Goal: Navigation & Orientation: Find specific page/section

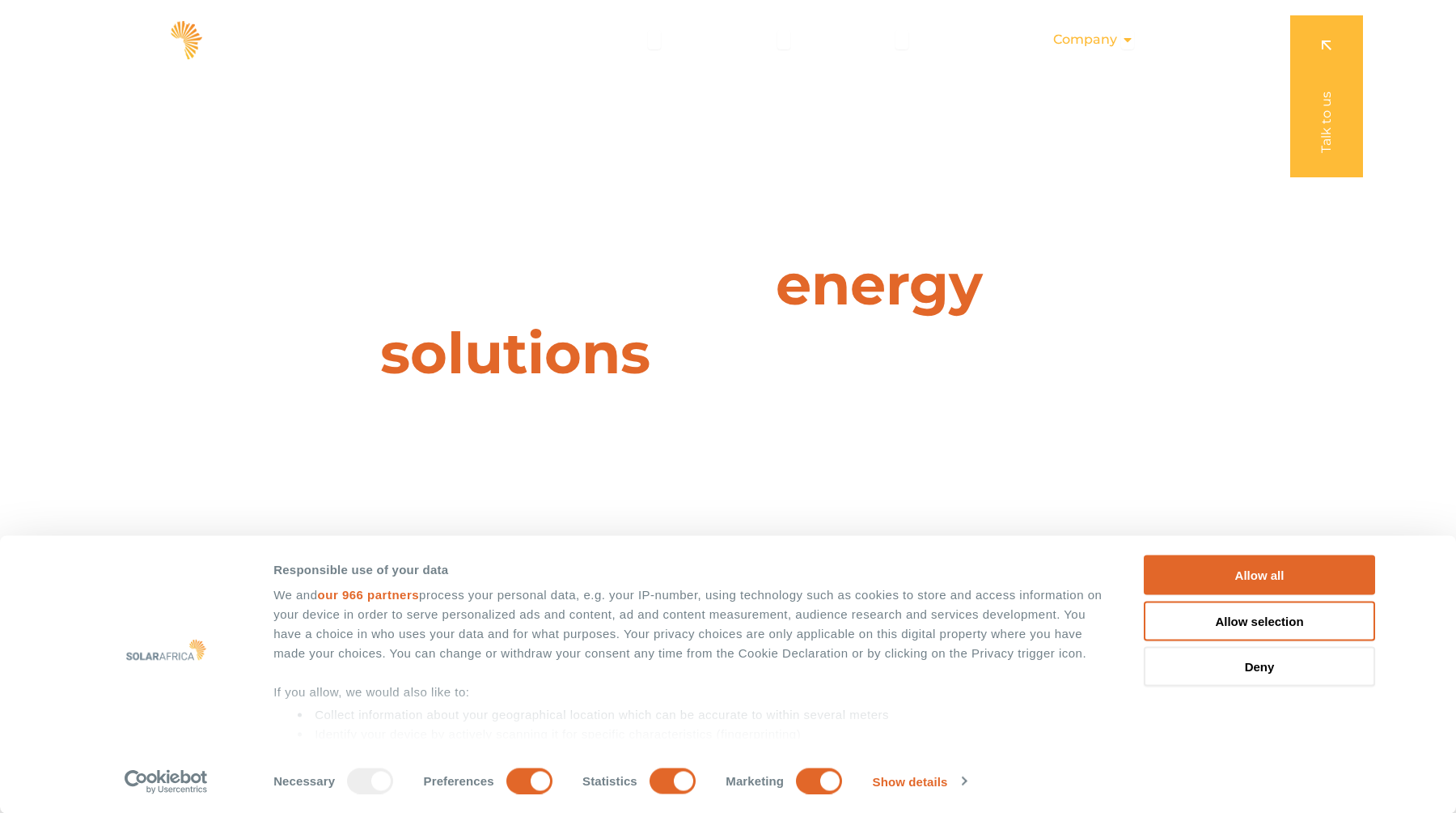
click at [1055, 44] on span "Company" at bounding box center [1085, 39] width 64 height 19
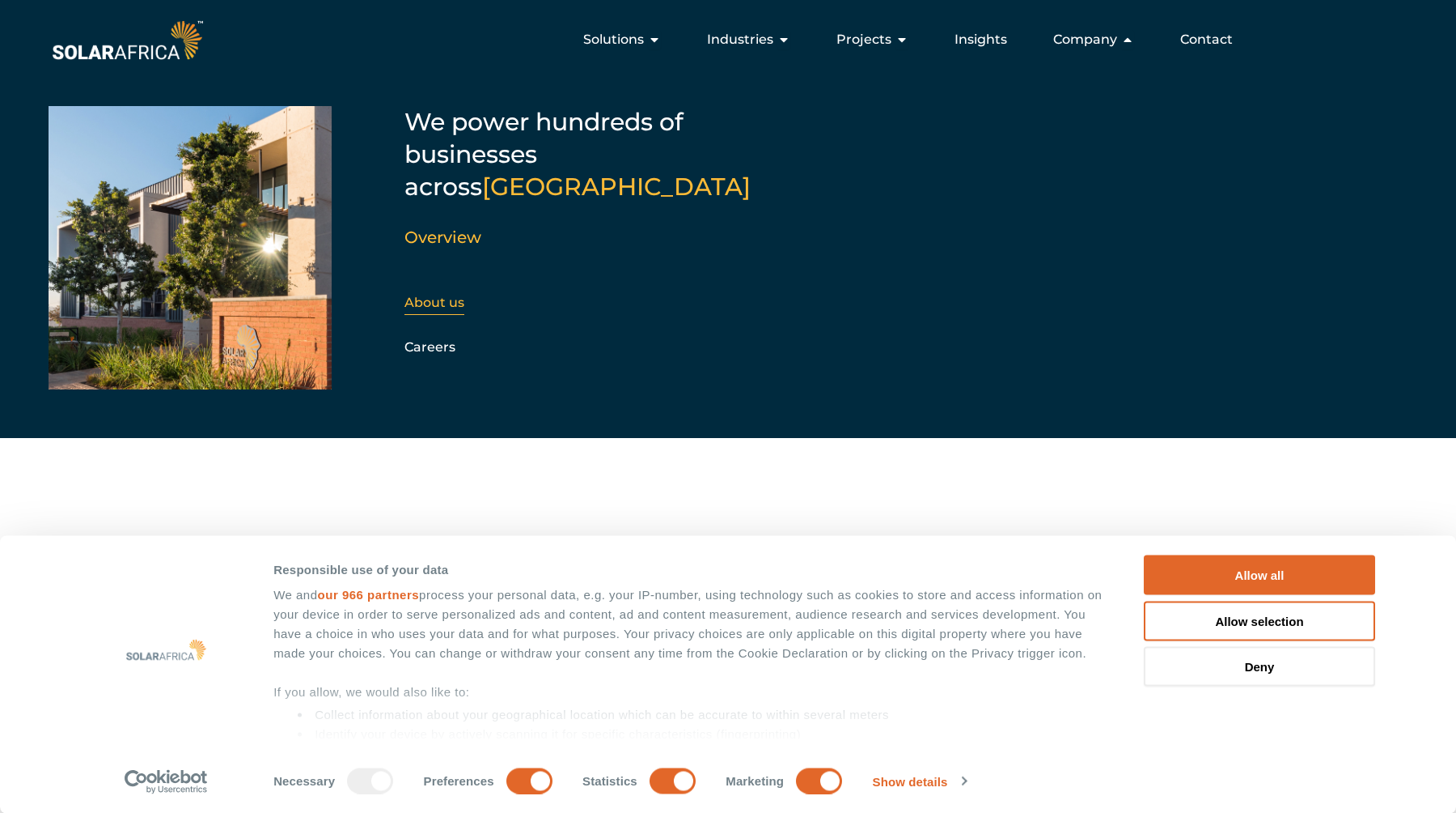
click at [433, 295] on link "About us" at bounding box center [434, 303] width 60 height 16
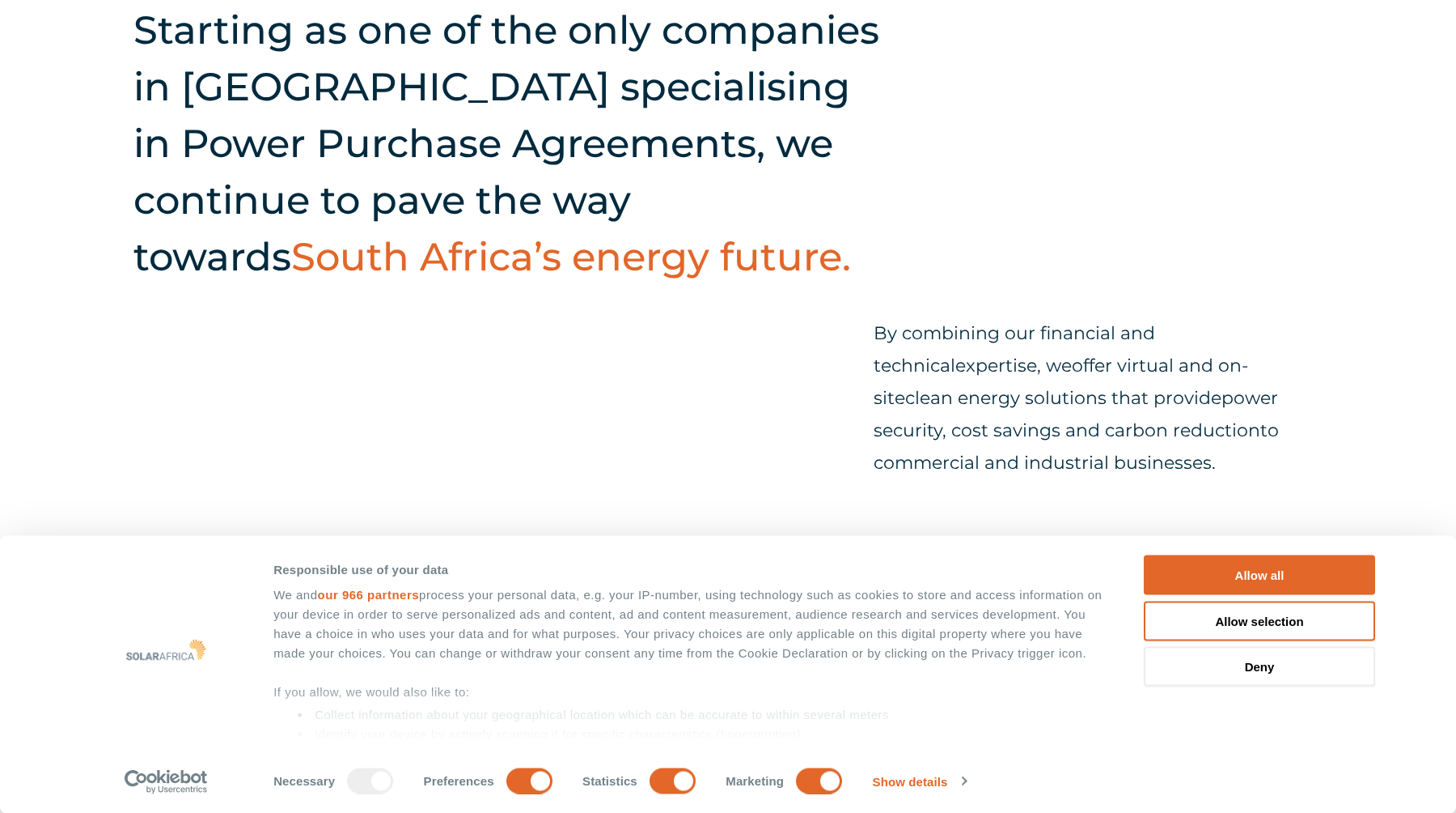
scroll to position [725, 0]
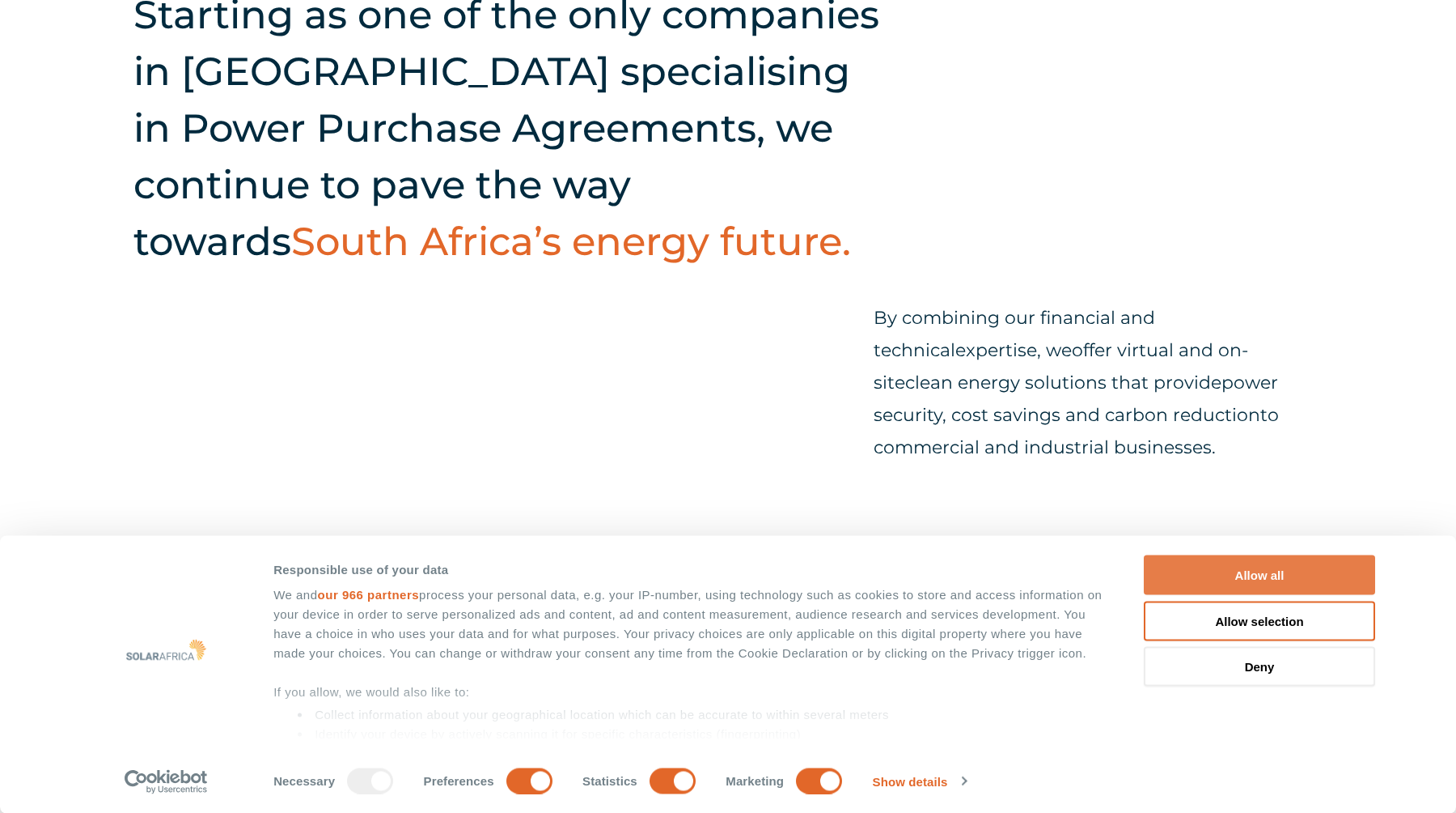
click at [1281, 575] on button "Allow all" at bounding box center [1259, 575] width 231 height 39
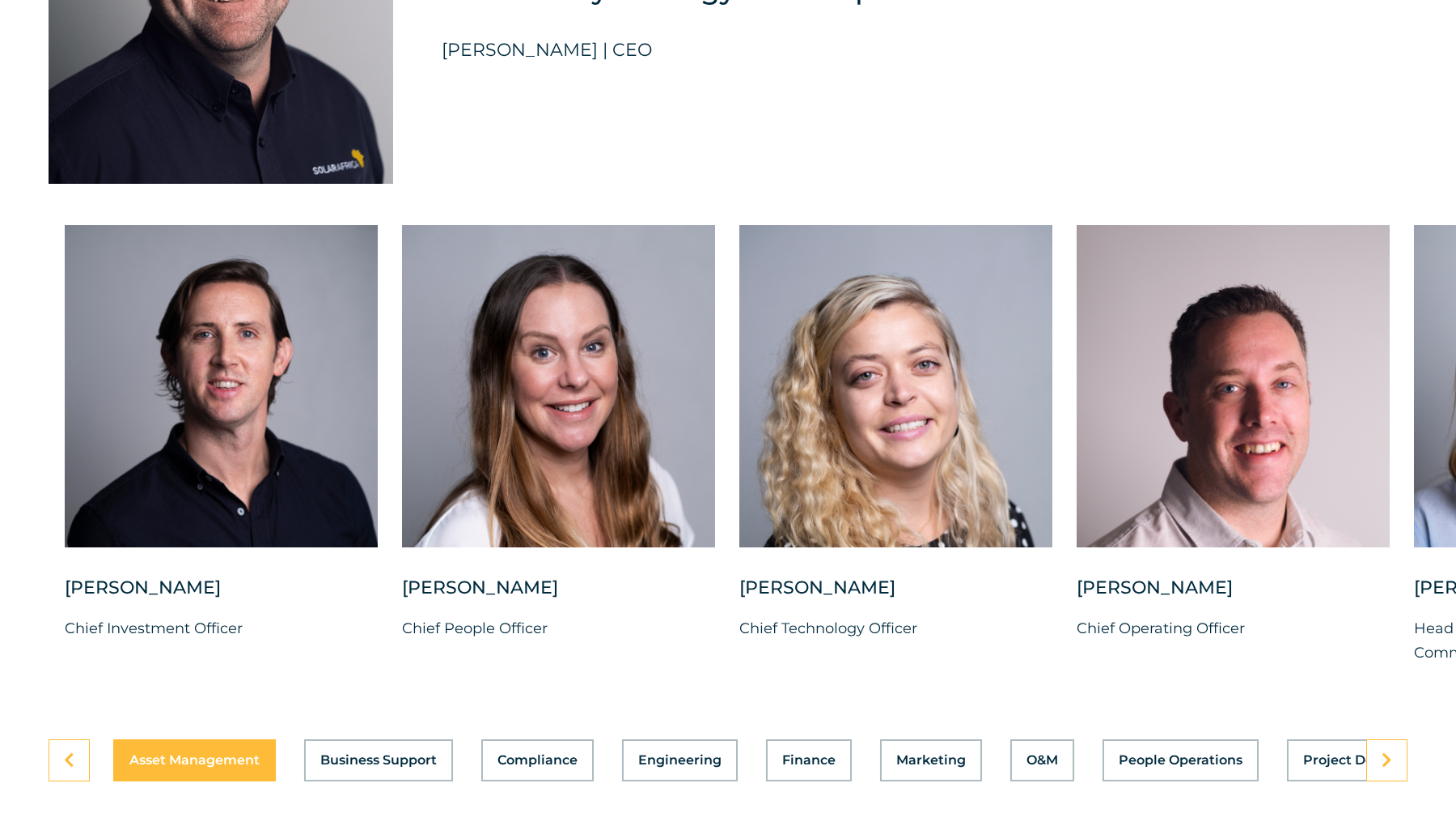
scroll to position [4108, 0]
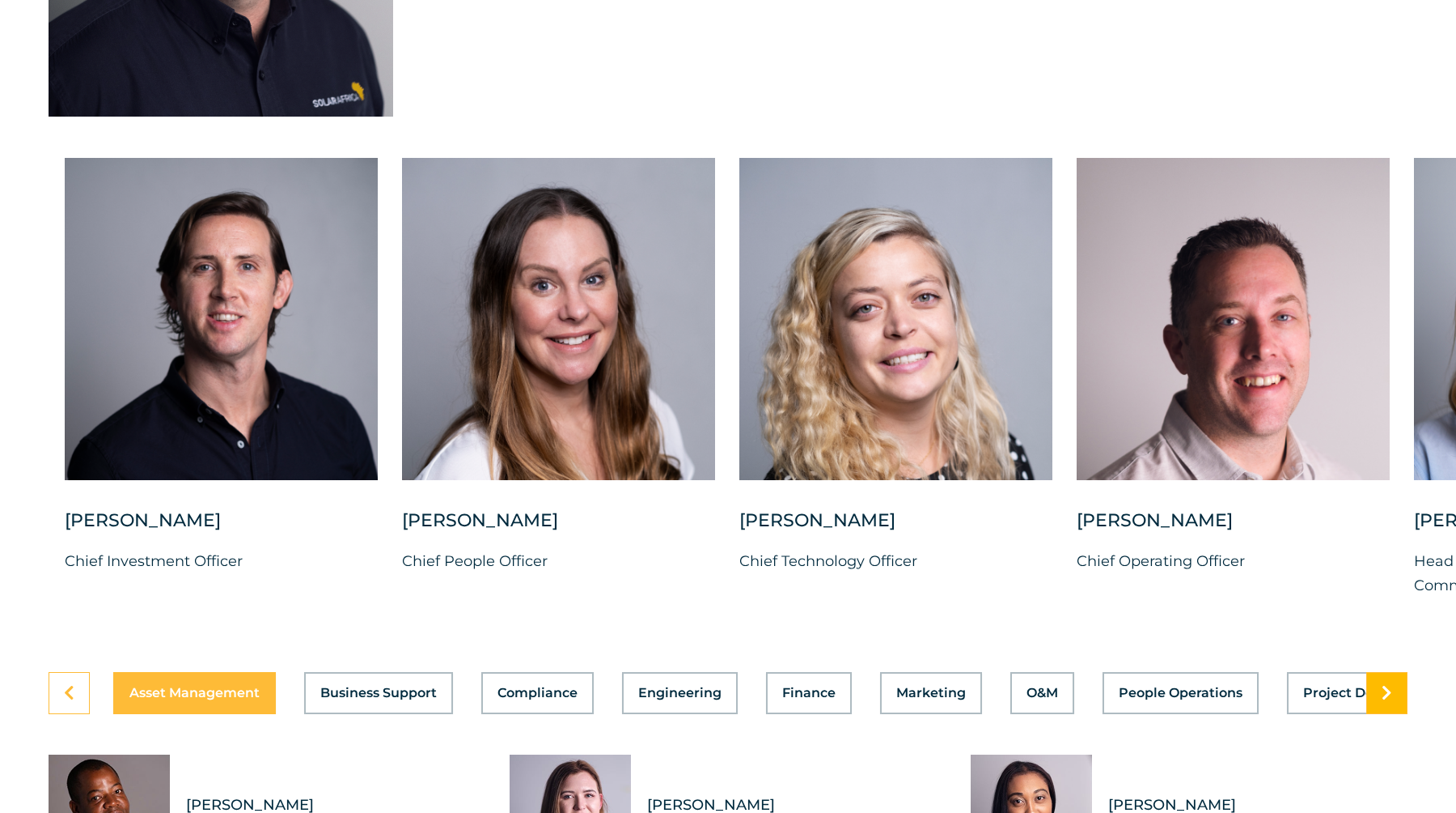
click at [1394, 714] on link at bounding box center [1386, 693] width 41 height 42
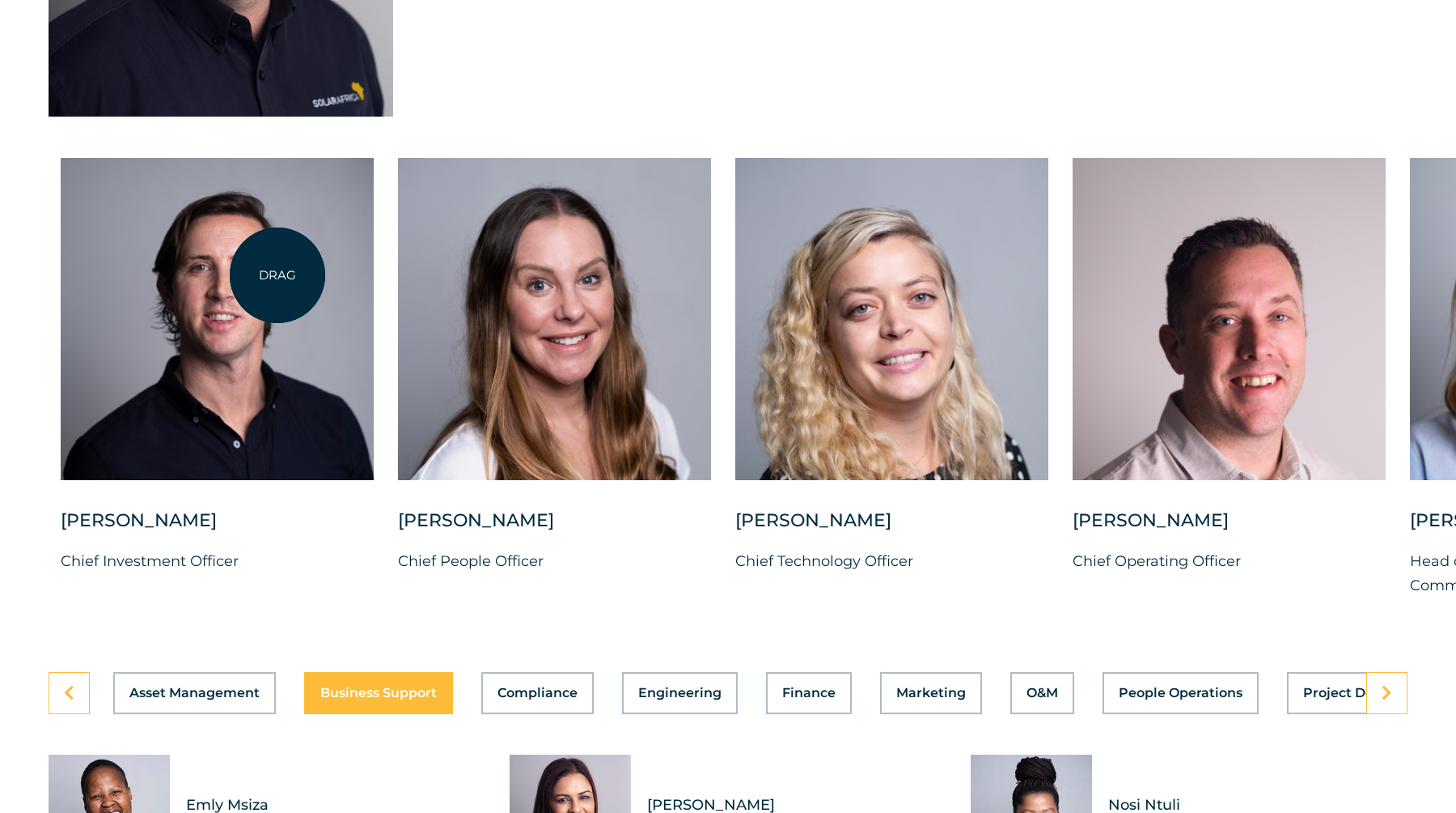
click at [277, 276] on div at bounding box center [217, 318] width 313 height 322
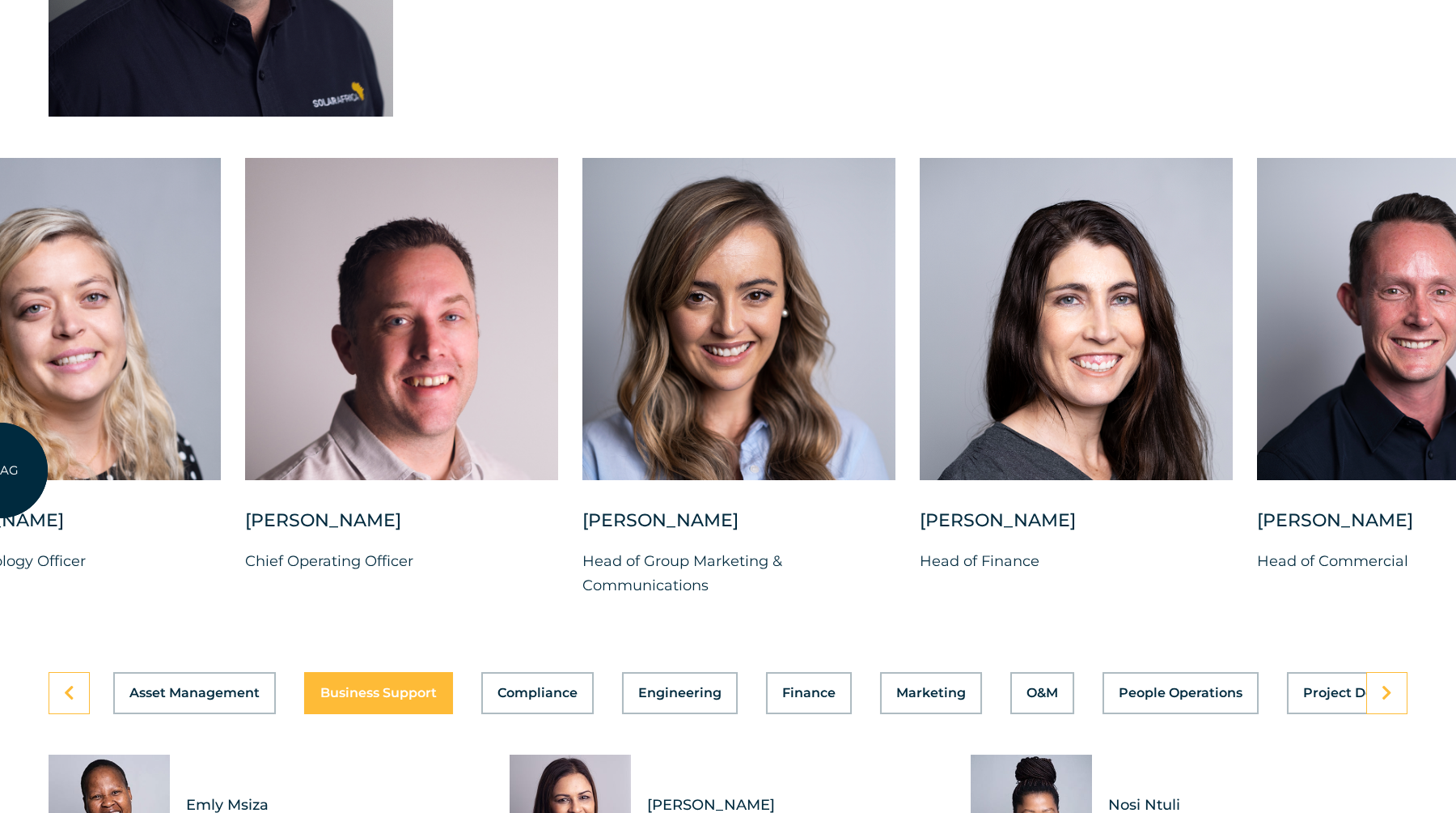
drag, startPoint x: 832, startPoint y: 346, endPoint x: 0, endPoint y: 471, distance: 841.3
click at [0, 471] on div at bounding box center [64, 318] width 313 height 322
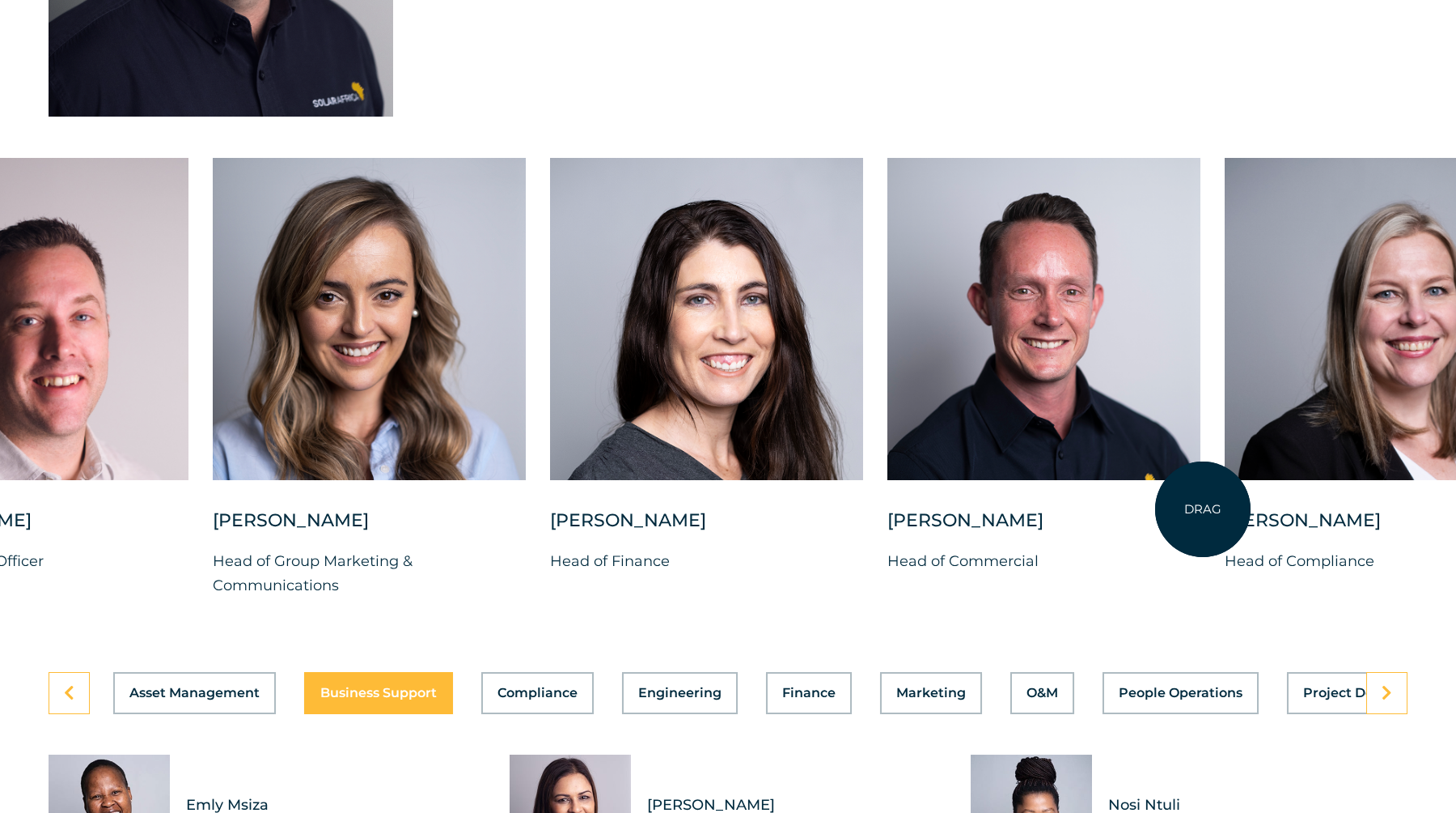
drag, startPoint x: 1392, startPoint y: 448, endPoint x: 1403, endPoint y: 473, distance: 27.3
click at [1403, 473] on div "[PERSON_NAME] Chief Investment Officer [PERSON_NAME] Chief People Officer [PERS…" at bounding box center [213, 391] width 2828 height 466
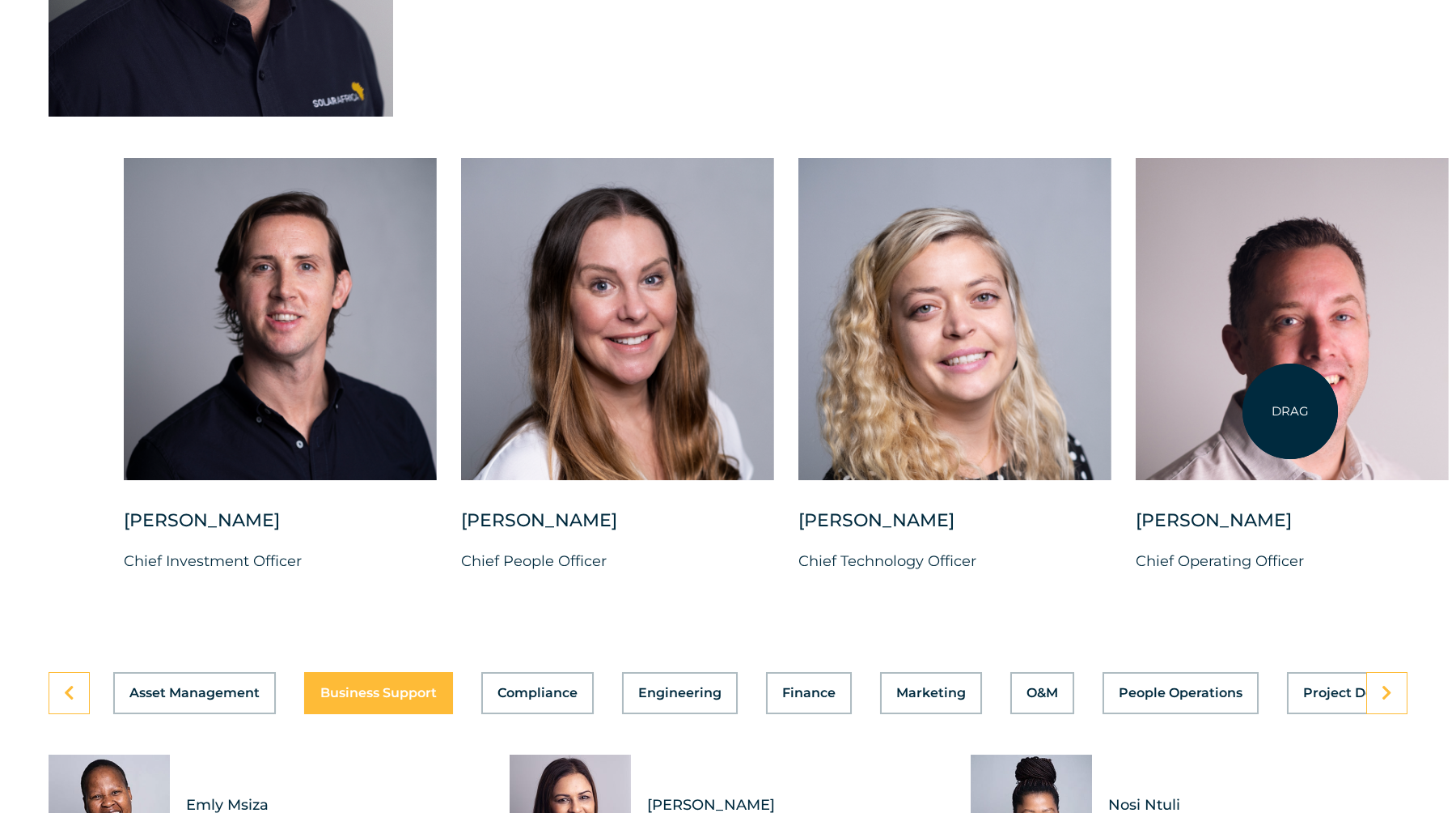
drag, startPoint x: 556, startPoint y: 412, endPoint x: 1430, endPoint y: 408, distance: 874.0
click at [1420, 410] on div at bounding box center [1292, 318] width 313 height 322
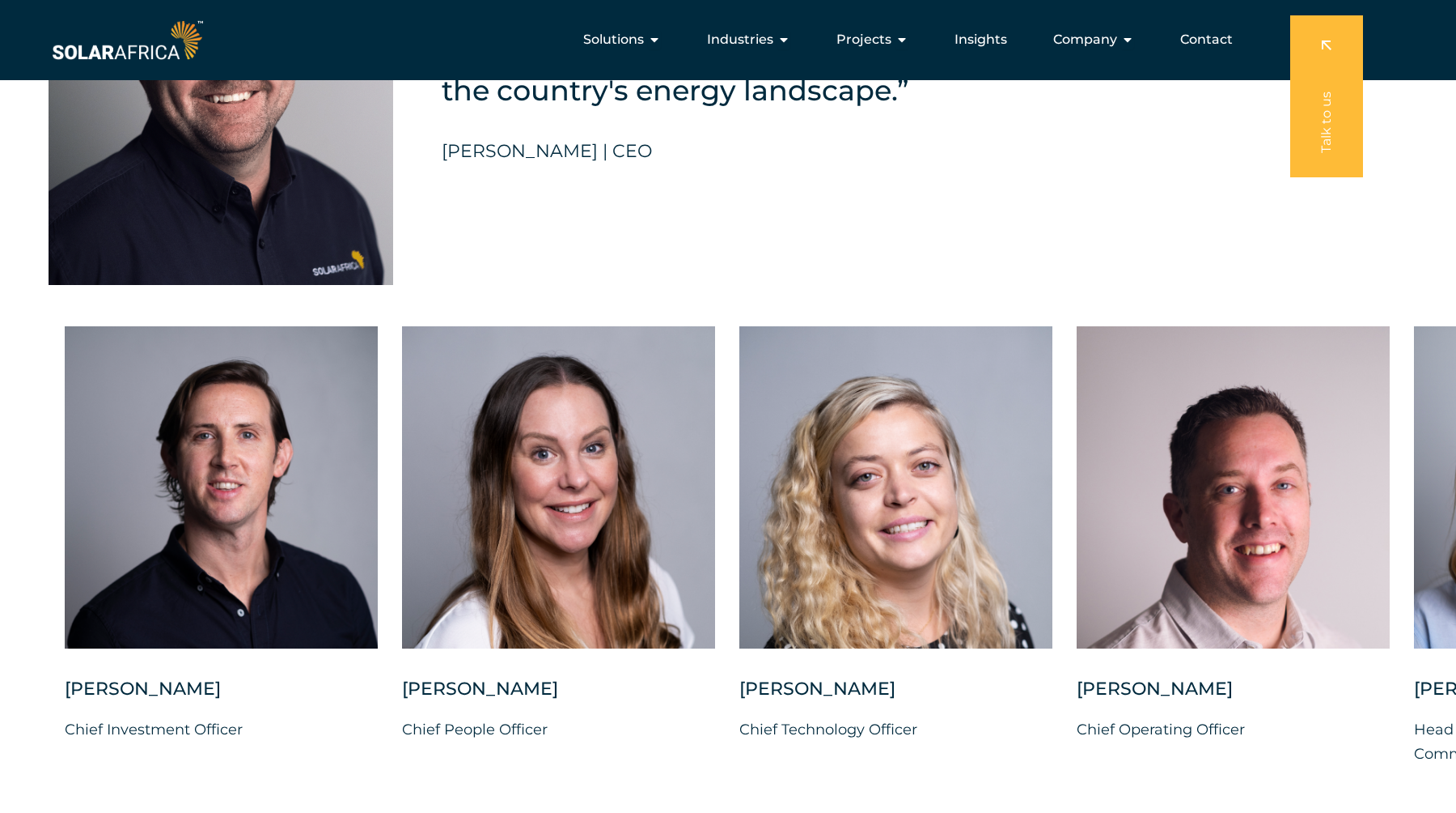
scroll to position [3938, 0]
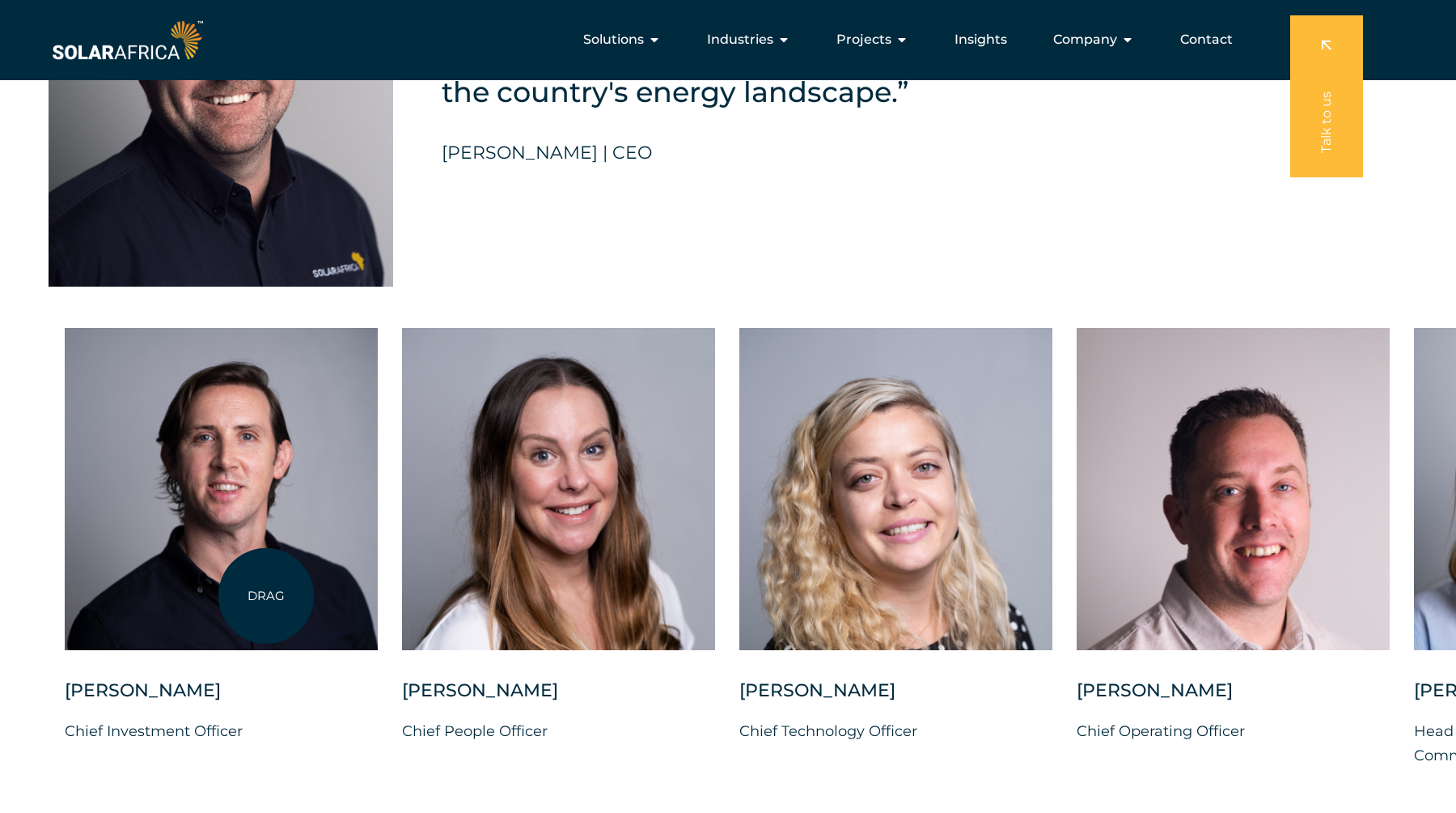
click at [266, 596] on div at bounding box center [221, 488] width 313 height 322
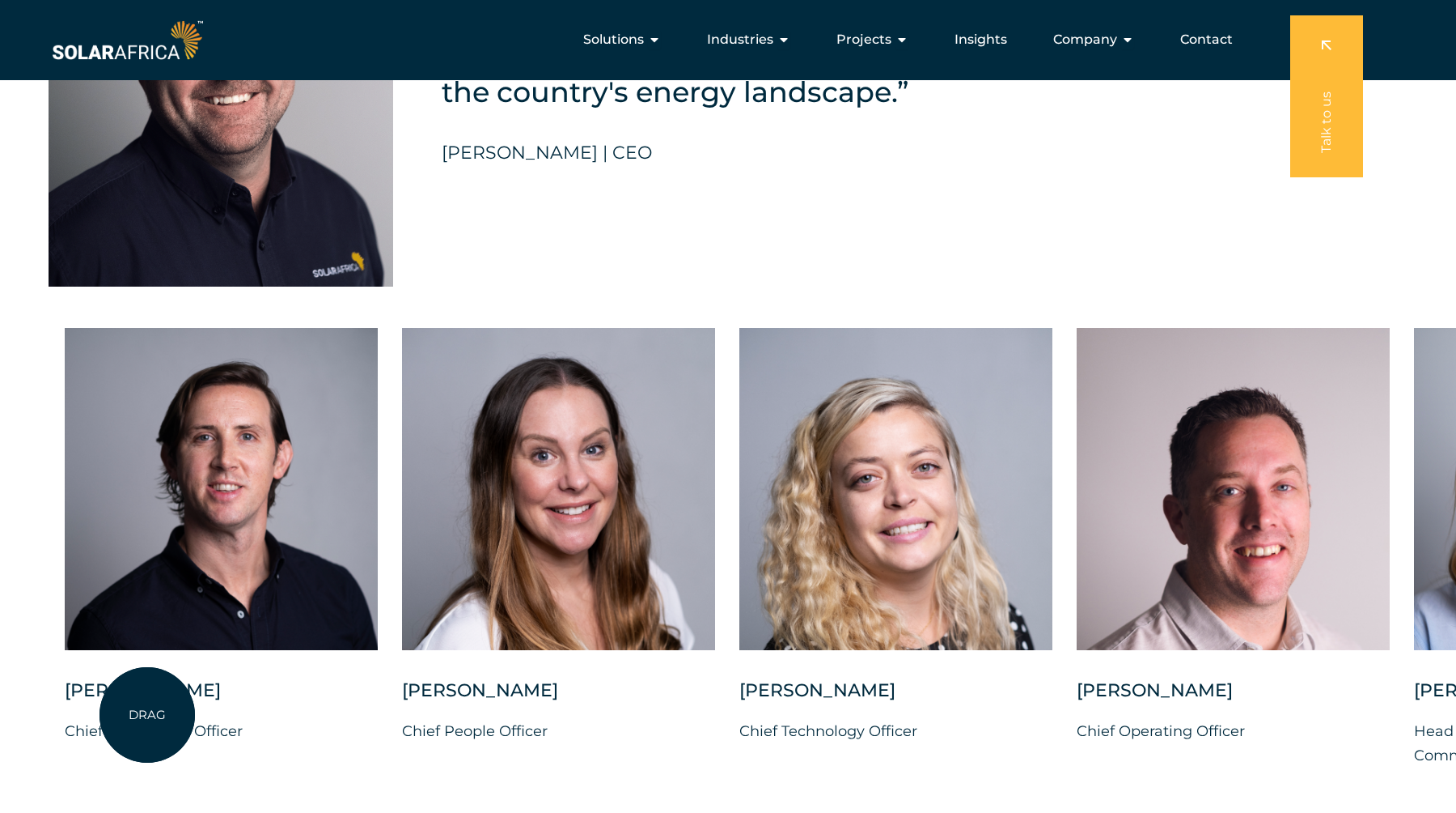
click at [147, 679] on div at bounding box center [221, 503] width 313 height 351
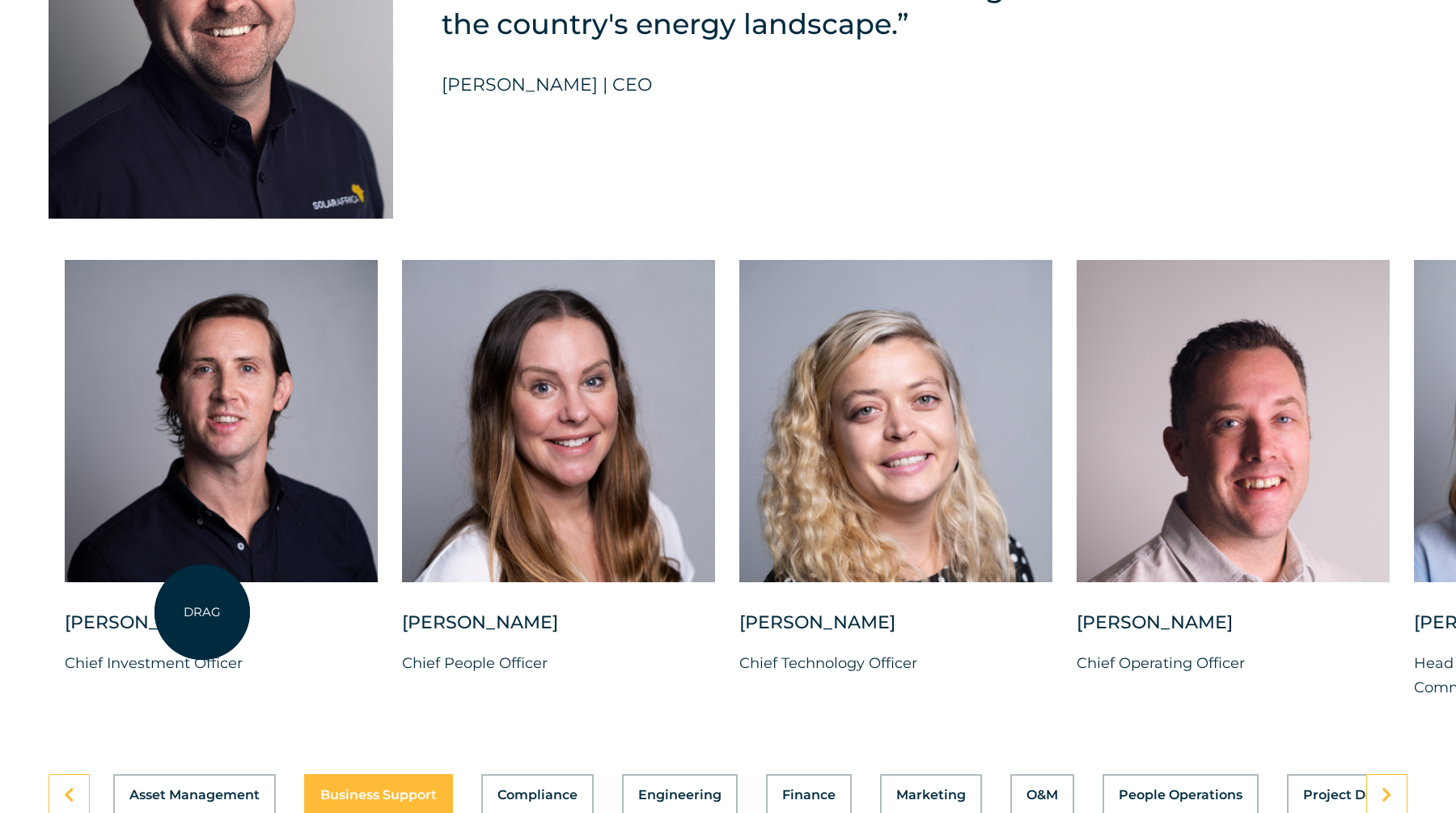
scroll to position [4013, 0]
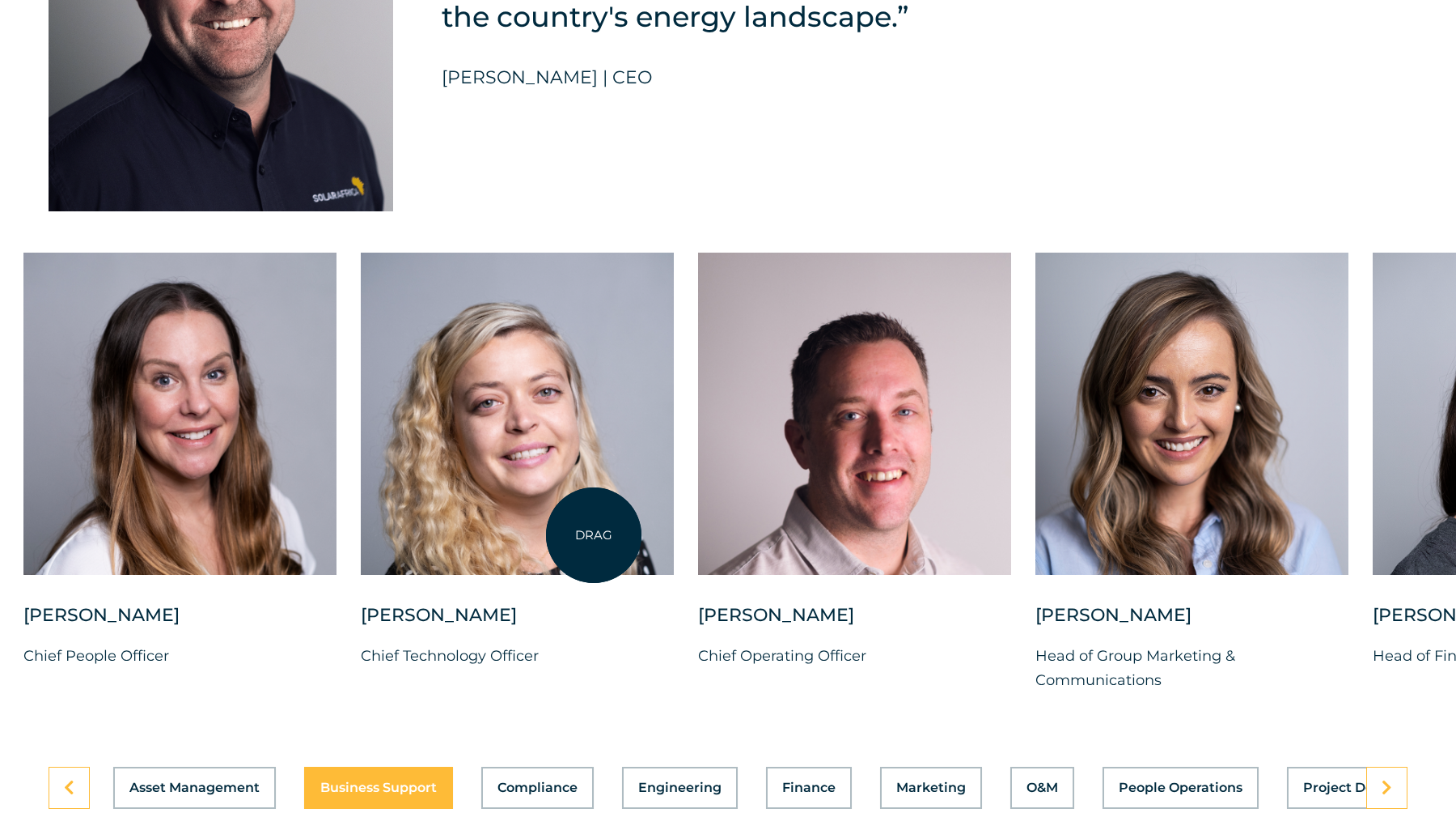
drag, startPoint x: 969, startPoint y: 488, endPoint x: 479, endPoint y: 576, distance: 497.8
click at [484, 573] on div at bounding box center [517, 413] width 313 height 322
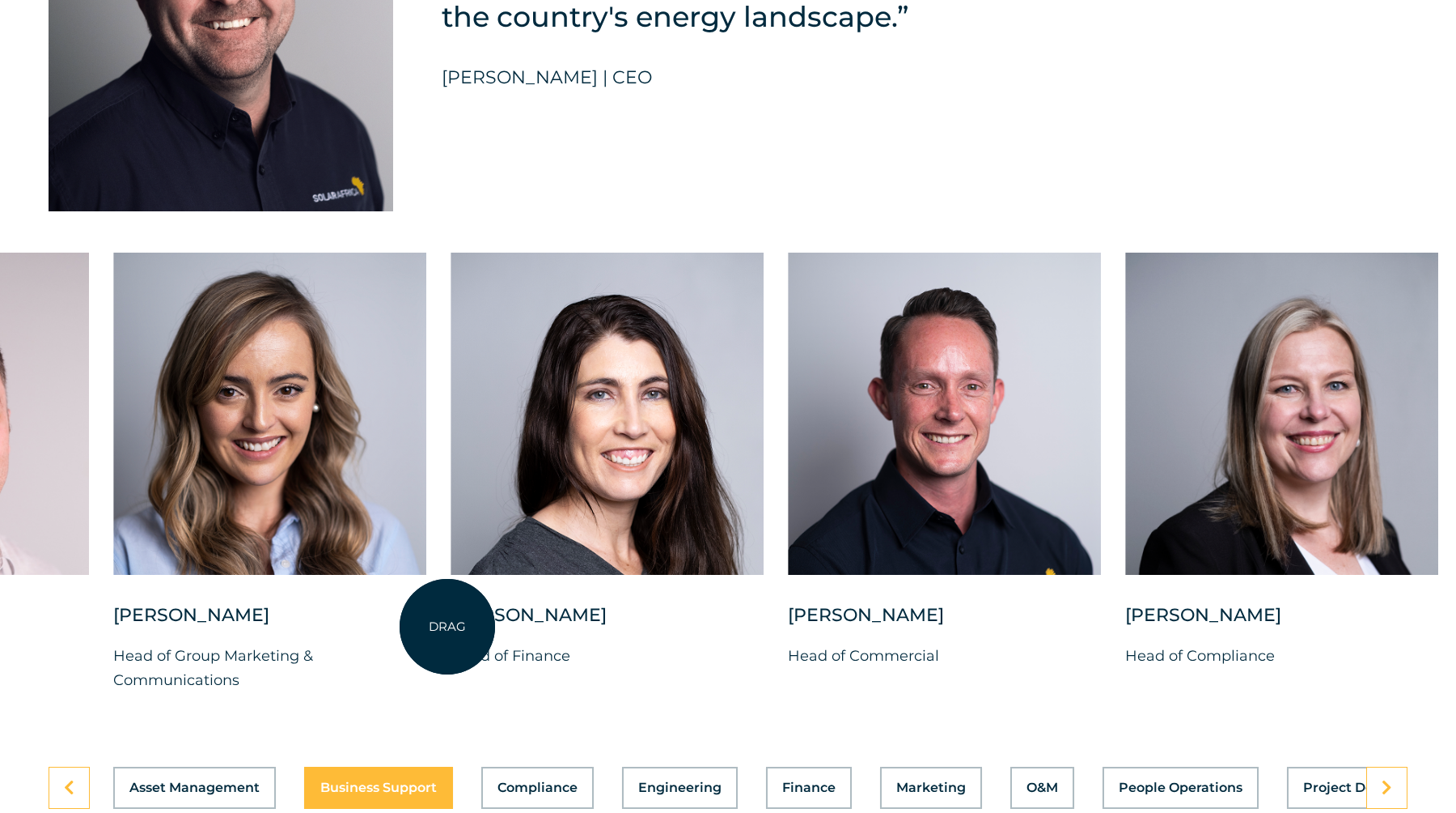
drag, startPoint x: 1073, startPoint y: 517, endPoint x: 404, endPoint y: 663, distance: 684.7
click at [404, 663] on div "[PERSON_NAME] Chief Investment Officer [PERSON_NAME] Chief People Officer [PERS…" at bounding box center [113, 486] width 2828 height 466
